Goal: Task Accomplishment & Management: Manage account settings

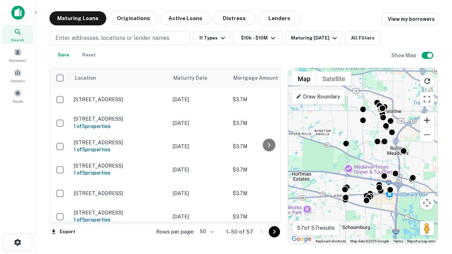
click at [427, 120] on button "Zoom in" at bounding box center [427, 120] width 14 height 14
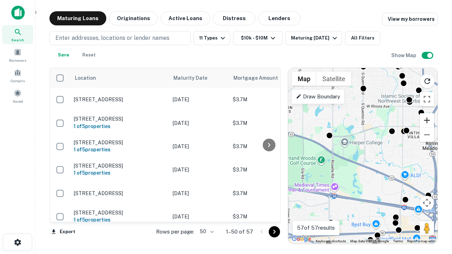
click at [427, 120] on button "Zoom in" at bounding box center [427, 120] width 14 height 14
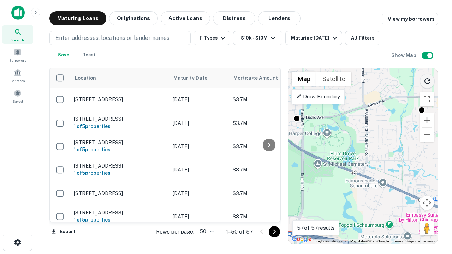
click at [427, 80] on icon "Reload search area" at bounding box center [427, 81] width 8 height 8
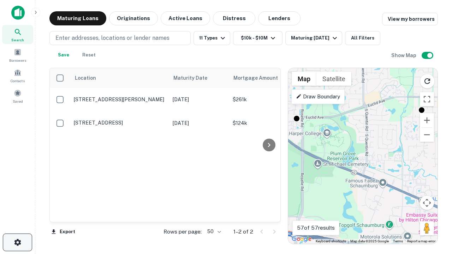
click at [17, 242] on icon "button" at bounding box center [17, 242] width 8 height 8
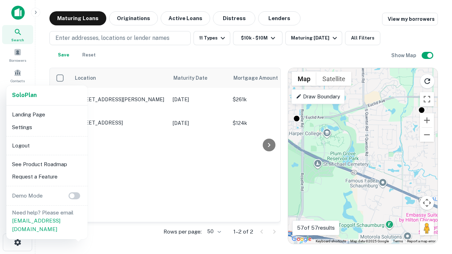
click at [47, 145] on li "Logout" at bounding box center [47, 145] width 76 height 13
